Goal: Check status: Check status

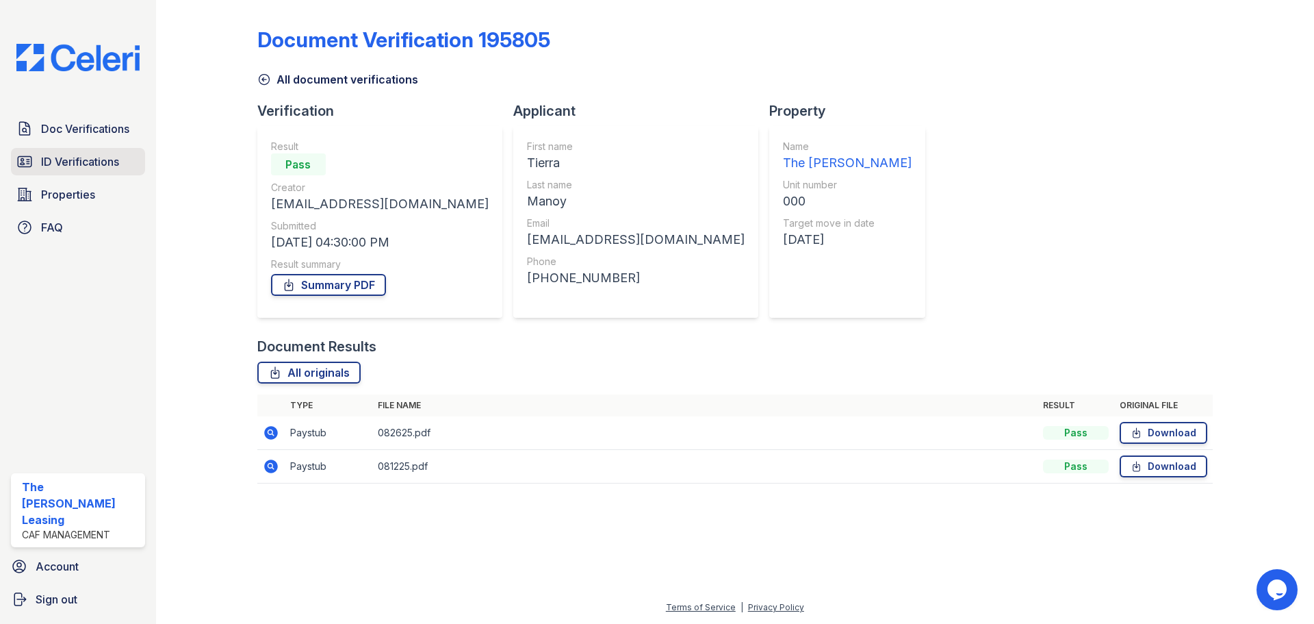
click at [56, 157] on span "ID Verifications" at bounding box center [80, 161] width 78 height 16
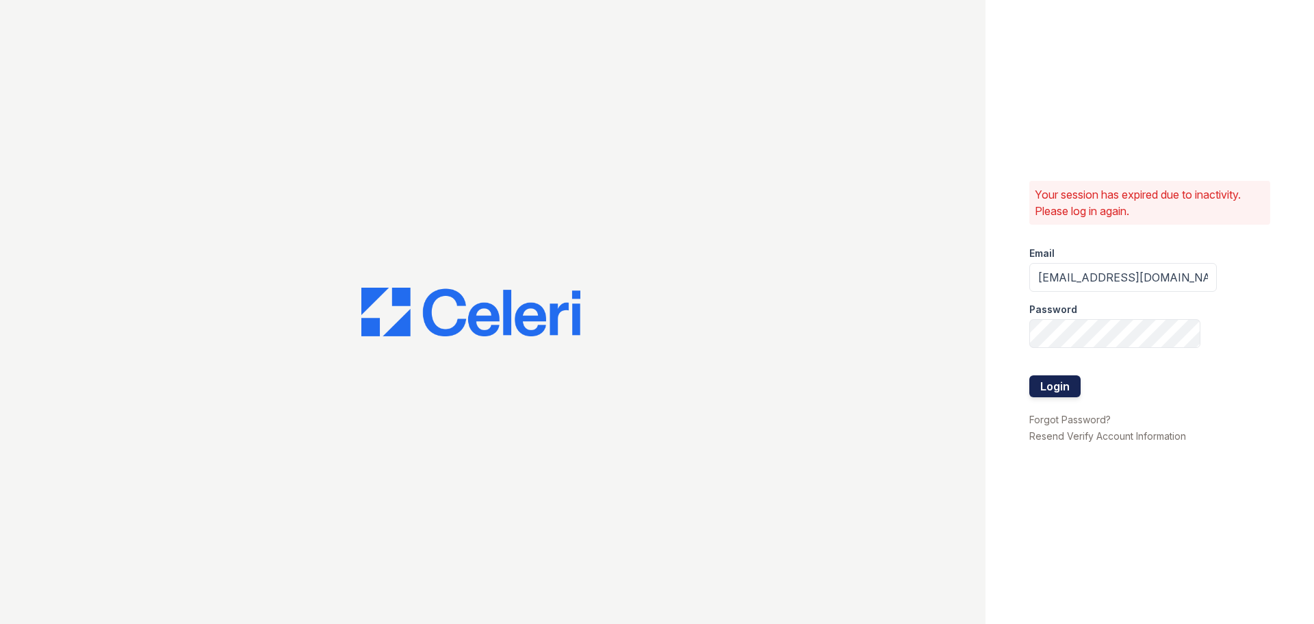
click at [1065, 379] on button "Login" at bounding box center [1055, 386] width 51 height 22
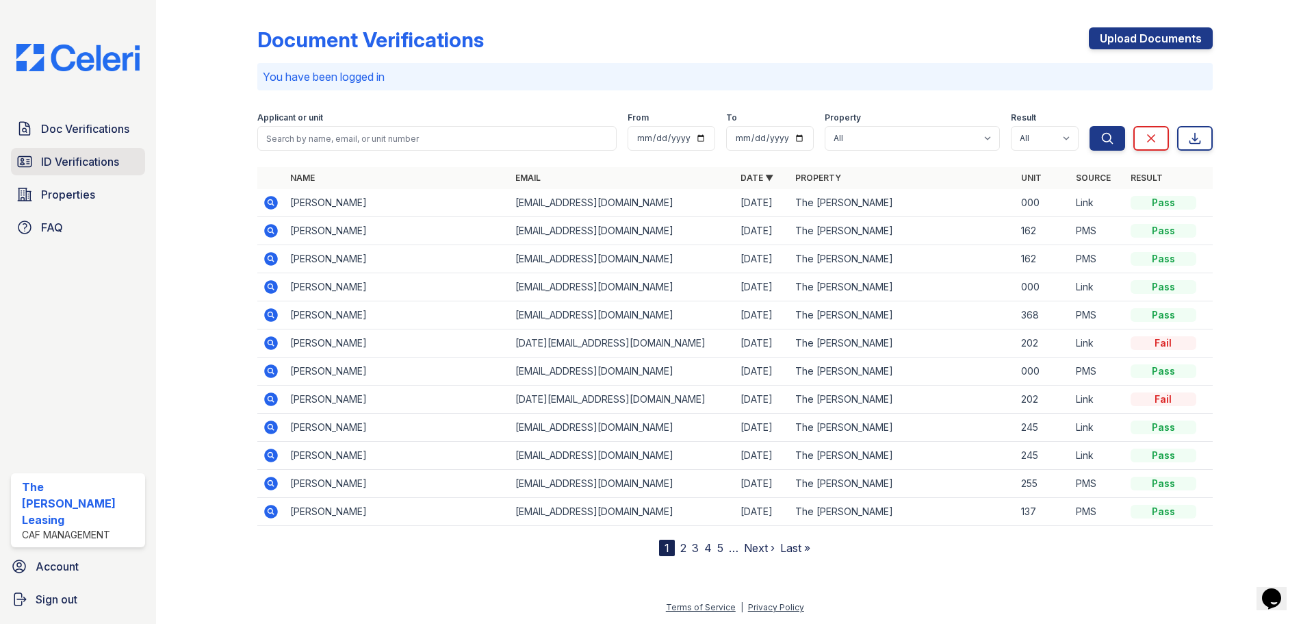
click at [89, 166] on span "ID Verifications" at bounding box center [80, 161] width 78 height 16
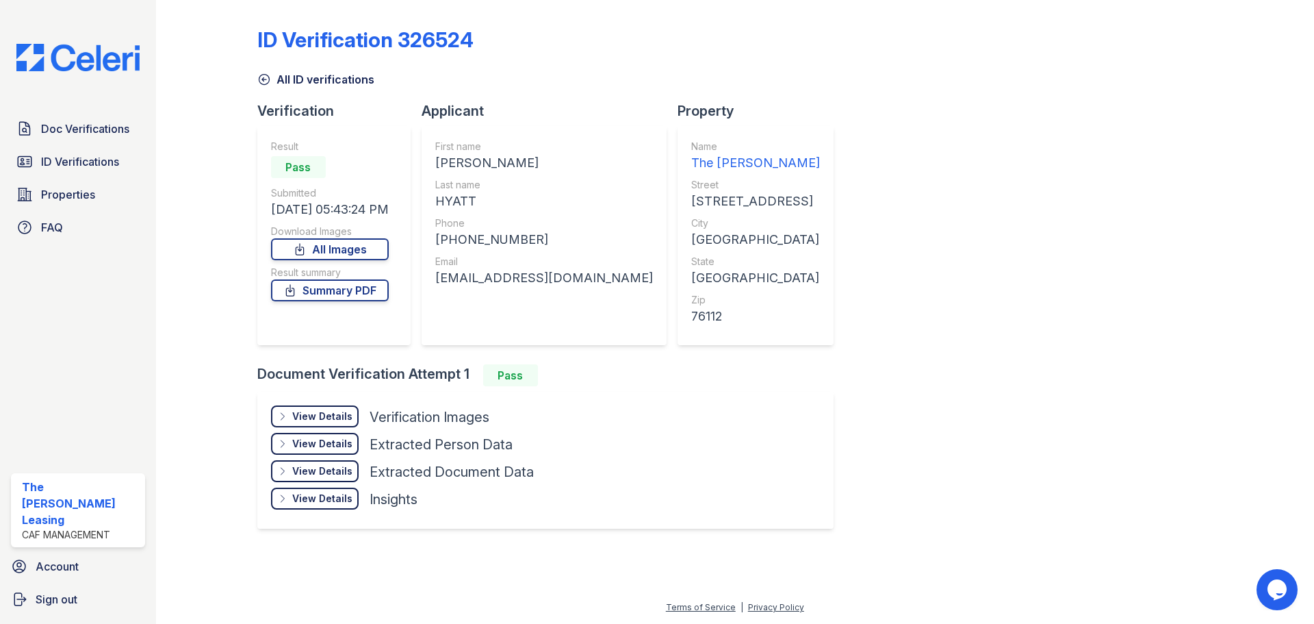
drag, startPoint x: 567, startPoint y: 157, endPoint x: 425, endPoint y: 163, distance: 141.8
click at [425, 163] on div "Verification Result Pass Submitted 09/25/25 05:43:24 PM Download Images All Ima…" at bounding box center [550, 232] width 587 height 263
click at [555, 162] on div "CAELYN ELIZABETH" at bounding box center [544, 162] width 218 height 19
drag, startPoint x: 563, startPoint y: 160, endPoint x: 442, endPoint y: 166, distance: 121.3
click at [442, 166] on div "CAELYN ELIZABETH" at bounding box center [544, 162] width 218 height 19
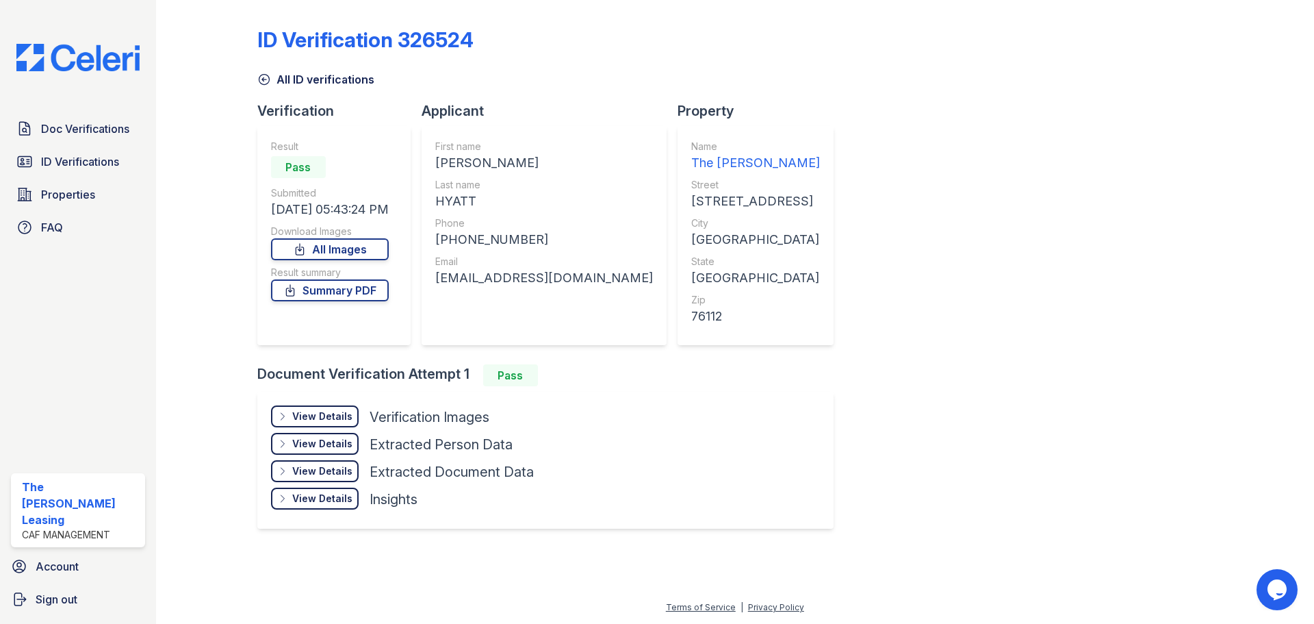
copy div "CAELYN ELIZABETH"
drag, startPoint x: 481, startPoint y: 202, endPoint x: 423, endPoint y: 207, distance: 58.4
click at [423, 207] on div "Verification Result Pass Submitted 09/25/25 05:43:24 PM Download Images All Ima…" at bounding box center [550, 232] width 587 height 263
click at [460, 203] on div "HYATT" at bounding box center [544, 201] width 218 height 19
drag, startPoint x: 483, startPoint y: 204, endPoint x: 438, endPoint y: 209, distance: 45.5
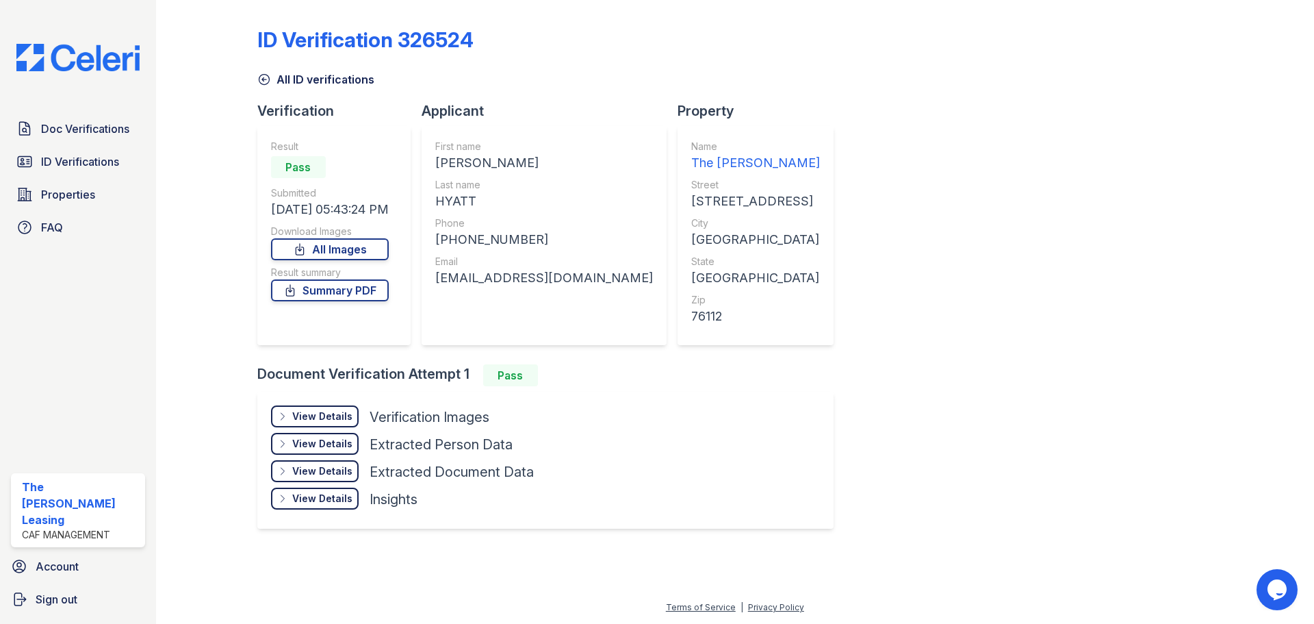
click at [438, 209] on div "First name CAELYN ELIZABETH Last name HYATT Phone +16822281719 Email caelynhyat…" at bounding box center [544, 235] width 245 height 219
copy div "HYATT"
drag, startPoint x: 522, startPoint y: 238, endPoint x: 456, endPoint y: 248, distance: 67.3
click at [456, 248] on div "+16822281719" at bounding box center [544, 239] width 218 height 19
copy div "6822281719"
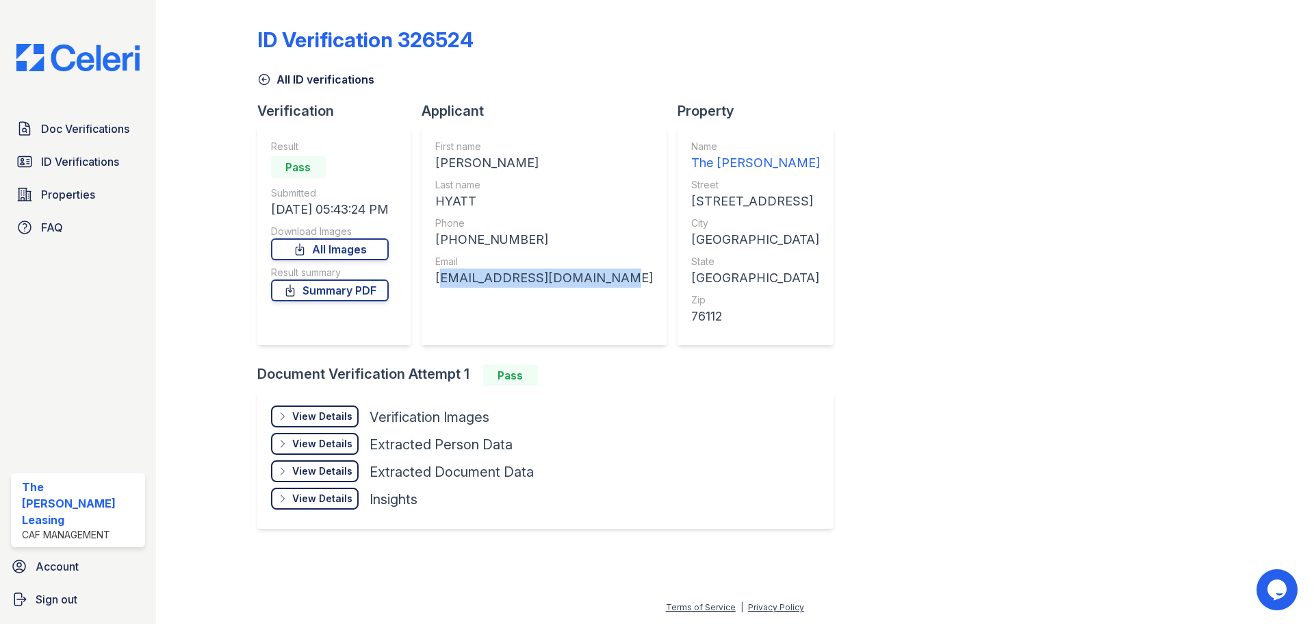
drag, startPoint x: 609, startPoint y: 271, endPoint x: 453, endPoint y: 275, distance: 156.1
click at [449, 275] on div "First name CAELYN ELIZABETH Last name HYATT Phone +16822281719 Email caelynhyat…" at bounding box center [544, 235] width 245 height 219
click at [600, 263] on div "Email" at bounding box center [544, 262] width 218 height 14
drag, startPoint x: 602, startPoint y: 279, endPoint x: 442, endPoint y: 297, distance: 161.3
click at [442, 297] on div "First name CAELYN ELIZABETH Last name HYATT Phone +16822281719 Email caelynhyat…" at bounding box center [544, 235] width 245 height 219
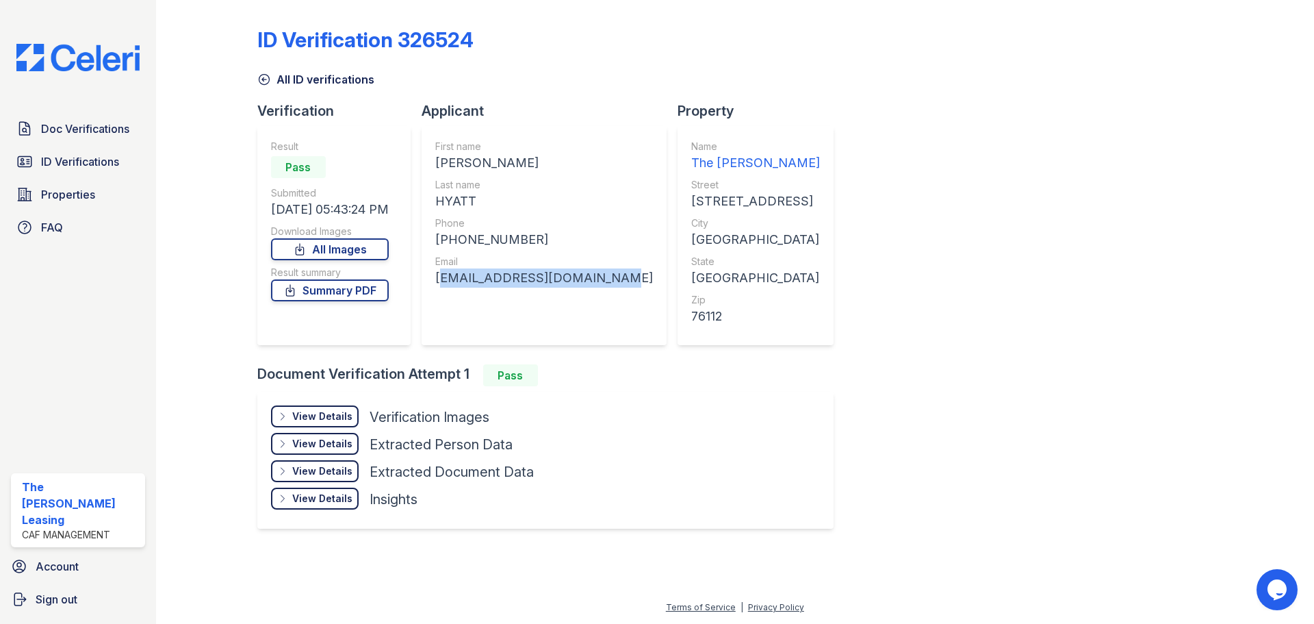
copy div "caelynhyatt727@icloud.com"
